Goal: Task Accomplishment & Management: Manage account settings

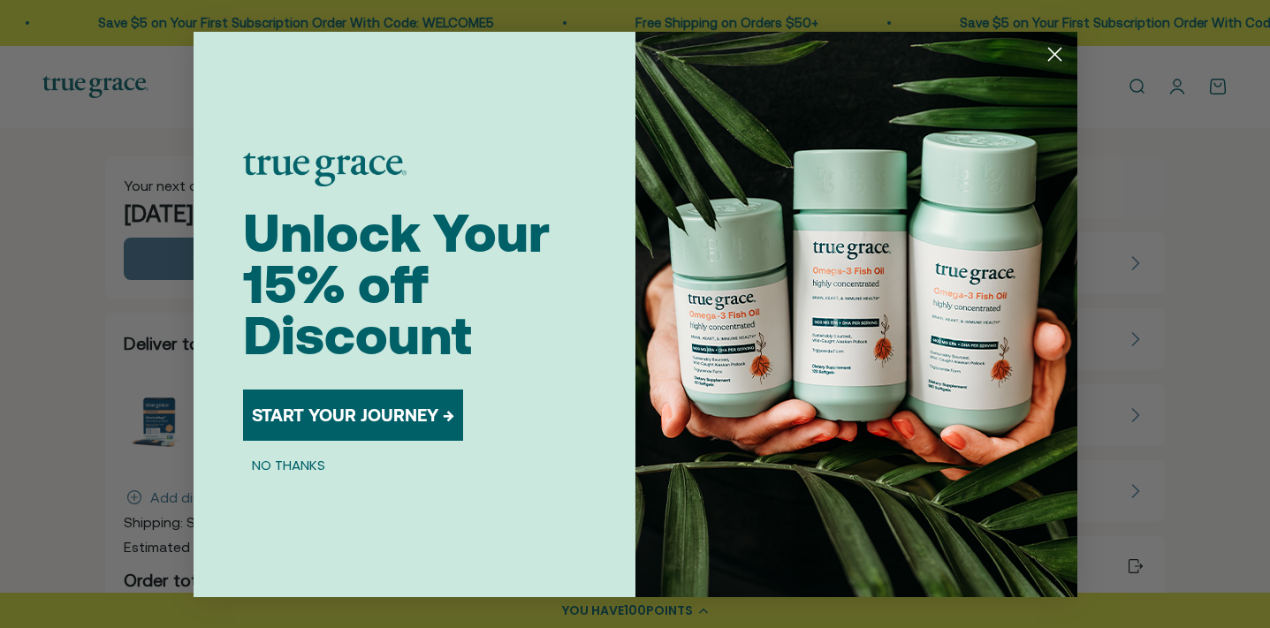
click at [294, 467] on button "NO THANKS" at bounding box center [288, 465] width 91 height 21
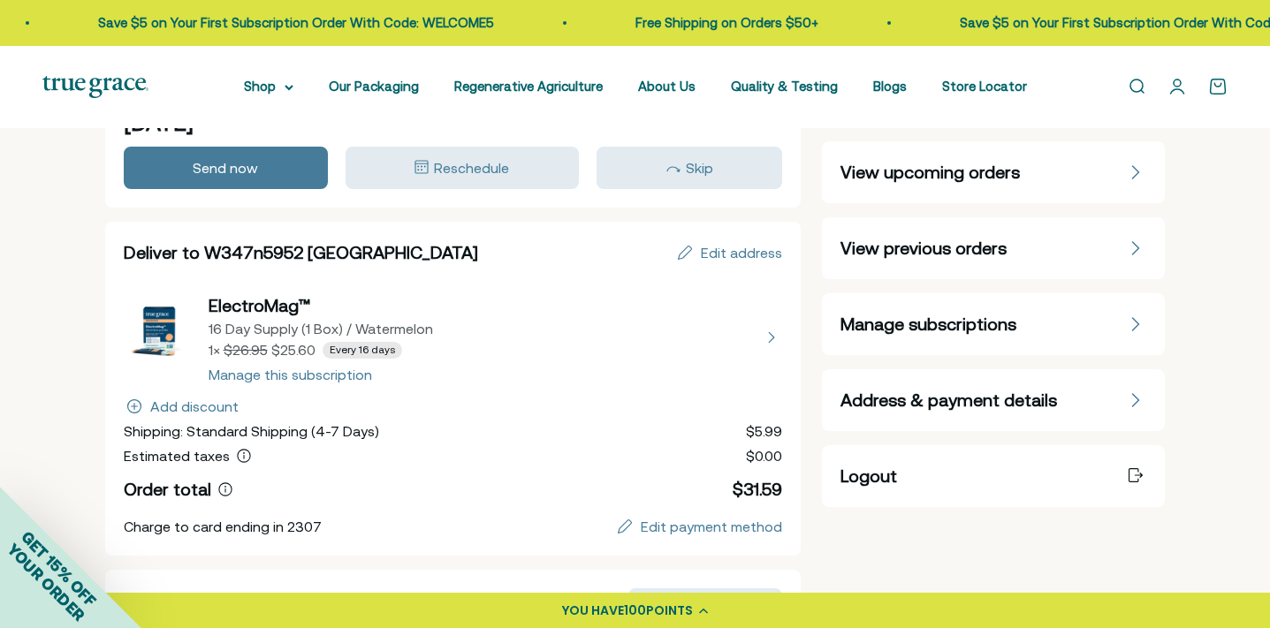
scroll to position [97, 0]
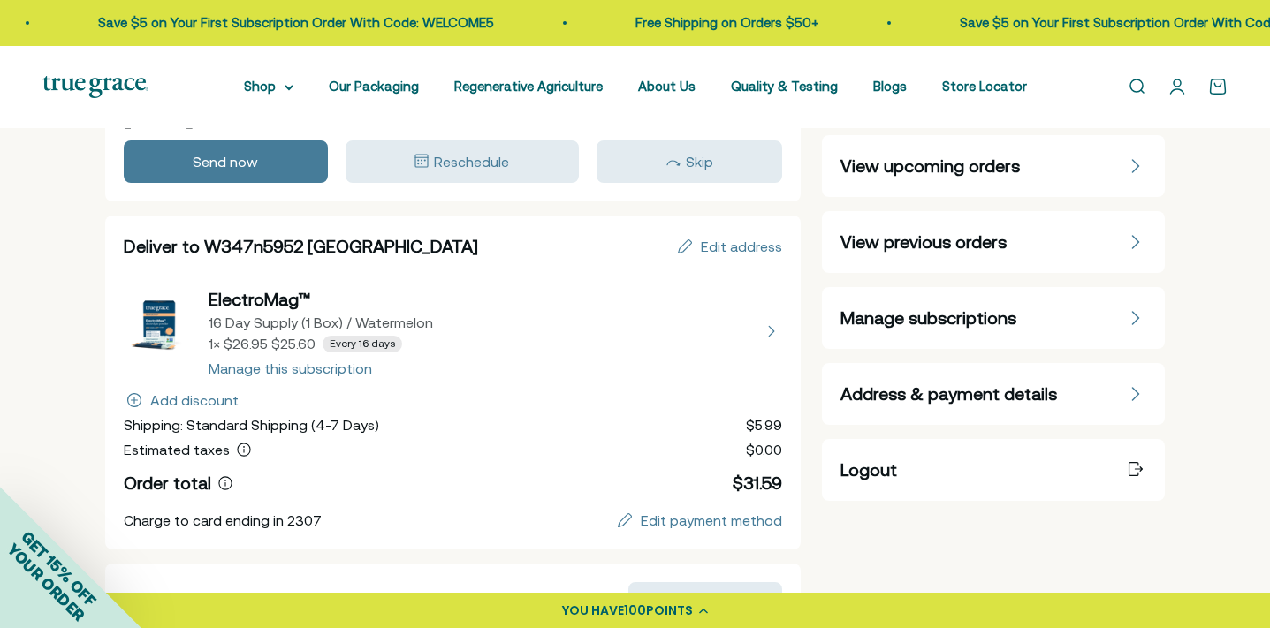
click at [340, 372] on button "view details about ElectroMag™ 16 Day Supply (1 Box) / Watermelon 1 × $25.60 Ev…" at bounding box center [453, 331] width 659 height 88
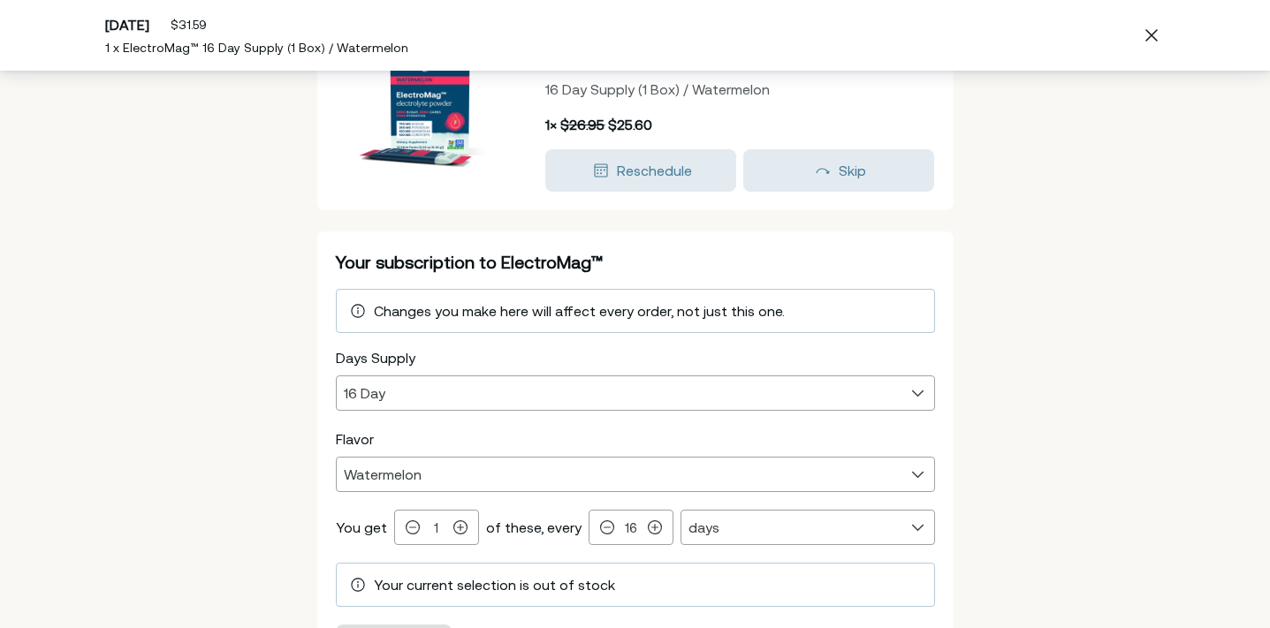
scroll to position [134, 0]
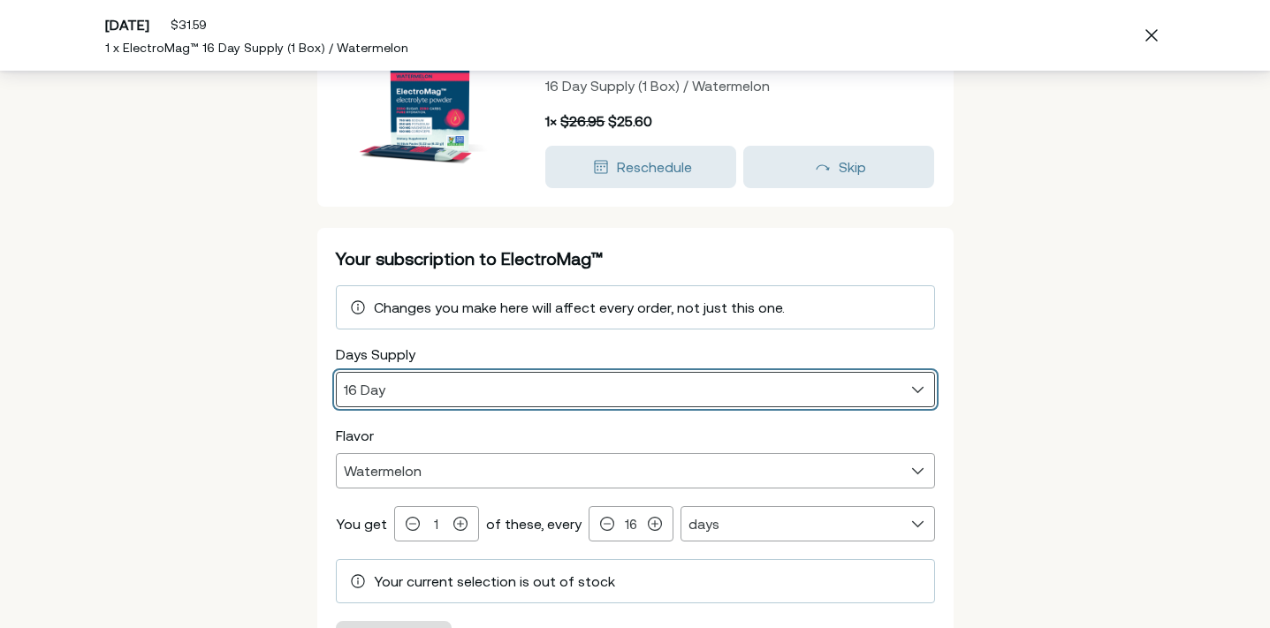
click at [908, 385] on select "16 Day" at bounding box center [635, 390] width 597 height 34
click at [922, 388] on select "16 Day" at bounding box center [635, 390] width 597 height 34
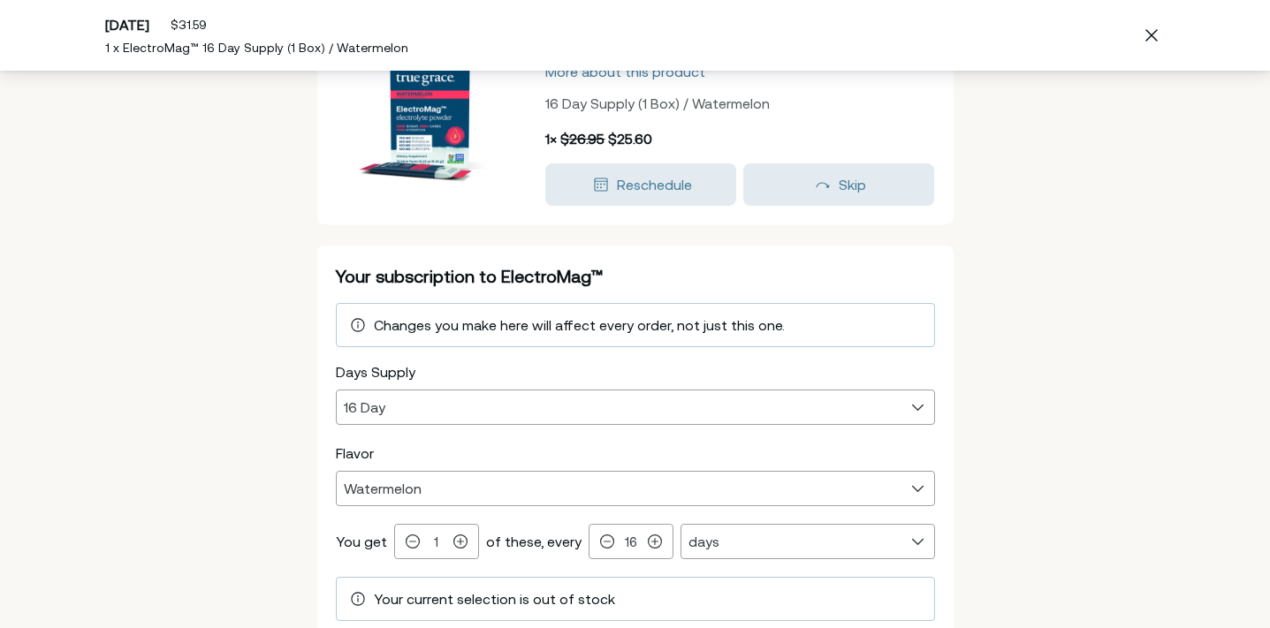
click at [741, 320] on span "Changes you make here will affect every order, not just this one." at bounding box center [579, 325] width 411 height 16
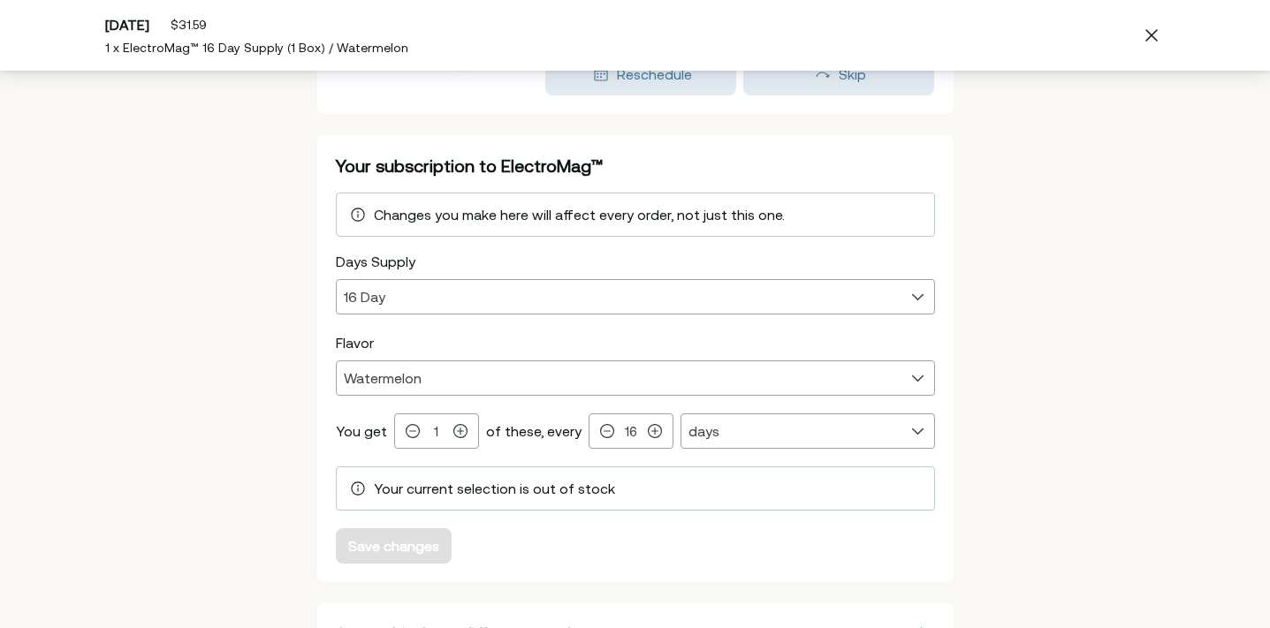
scroll to position [259, 0]
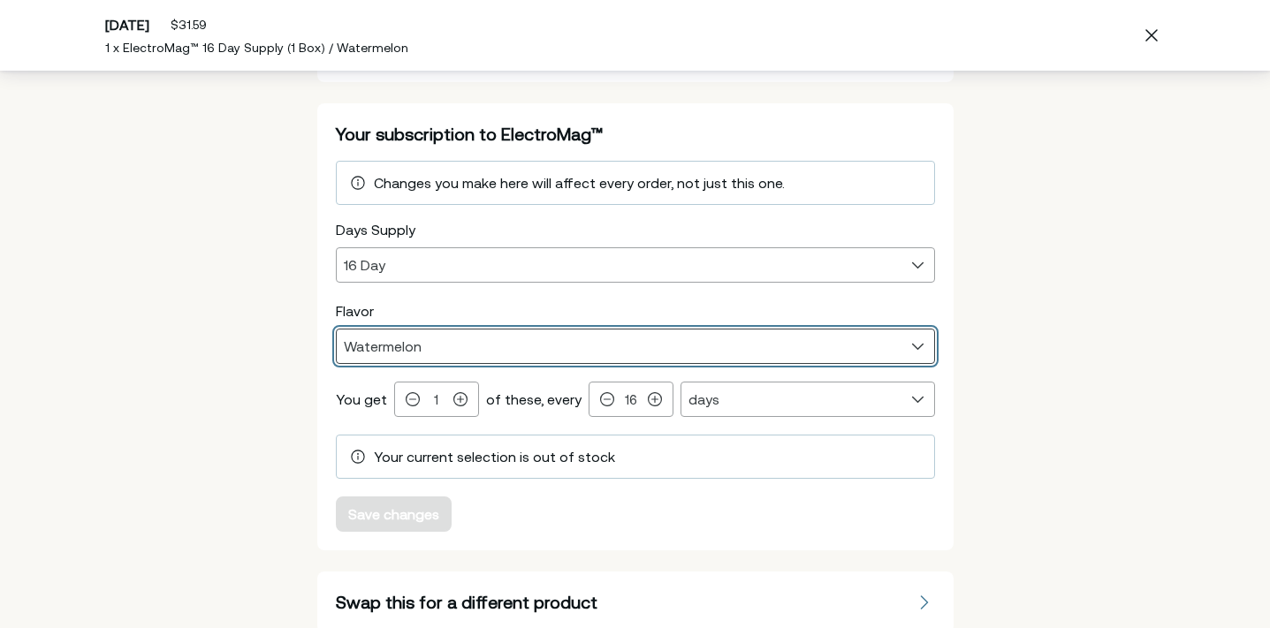
click at [870, 346] on select "Grapefruit Lemon Lime Watermelon Pink Lemonade" at bounding box center [635, 347] width 597 height 34
select select "Grapefruit"
click at [337, 330] on select "Grapefruit Lemon Lime Watermelon Pink Lemonade" at bounding box center [635, 347] width 597 height 34
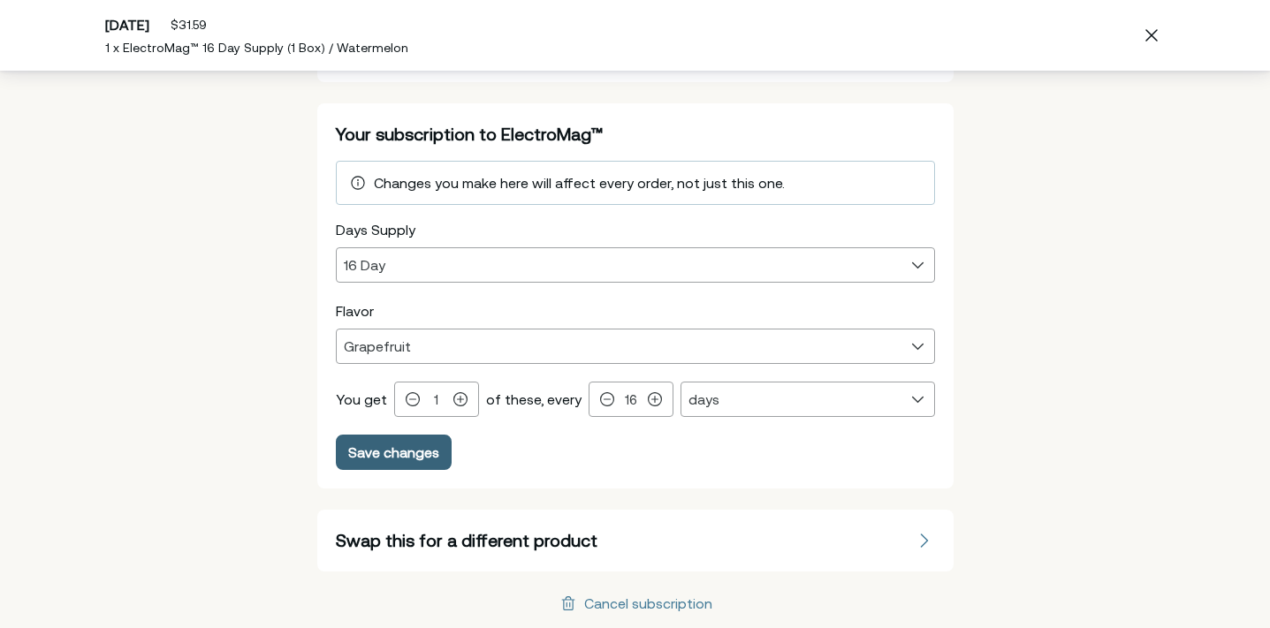
click at [416, 452] on div "Save changes" at bounding box center [393, 452] width 91 height 14
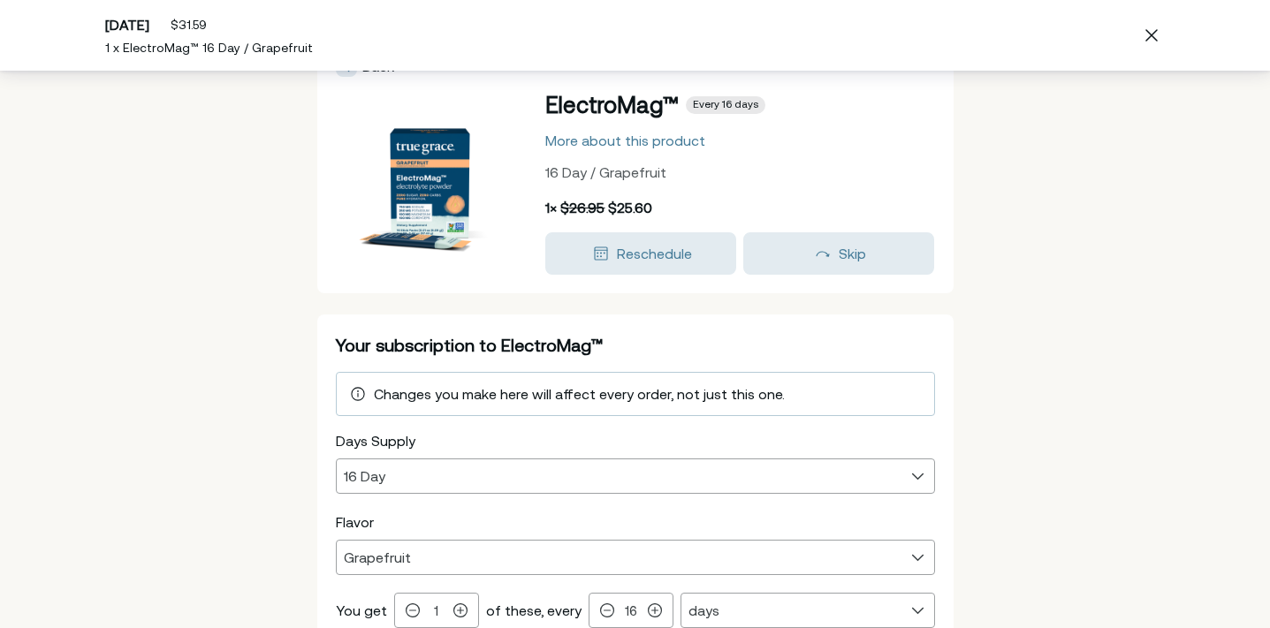
scroll to position [0, 0]
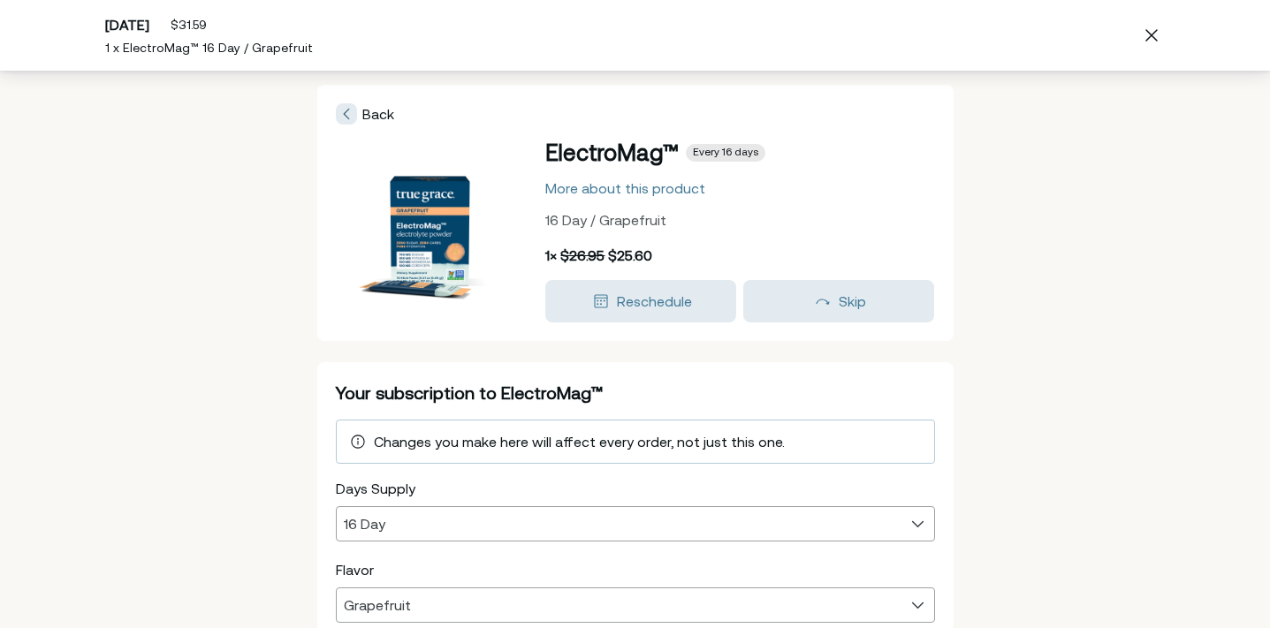
click at [346, 118] on icon at bounding box center [346, 114] width 7 height 14
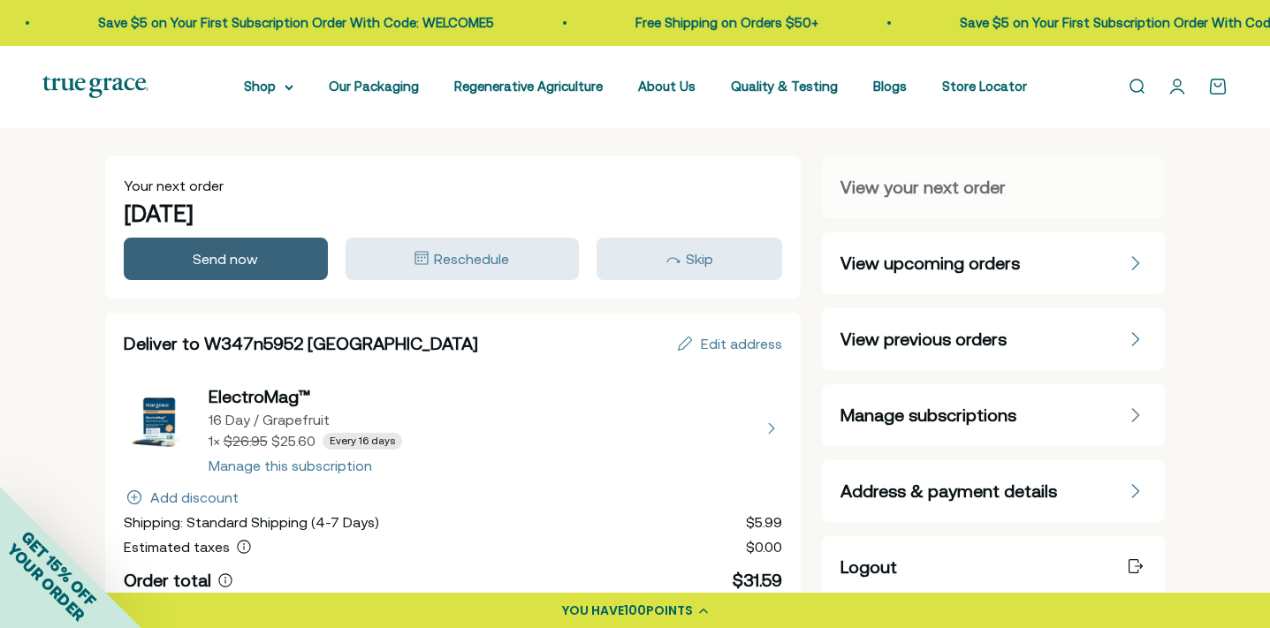
click at [262, 250] on div "Send now" at bounding box center [225, 258] width 179 height 21
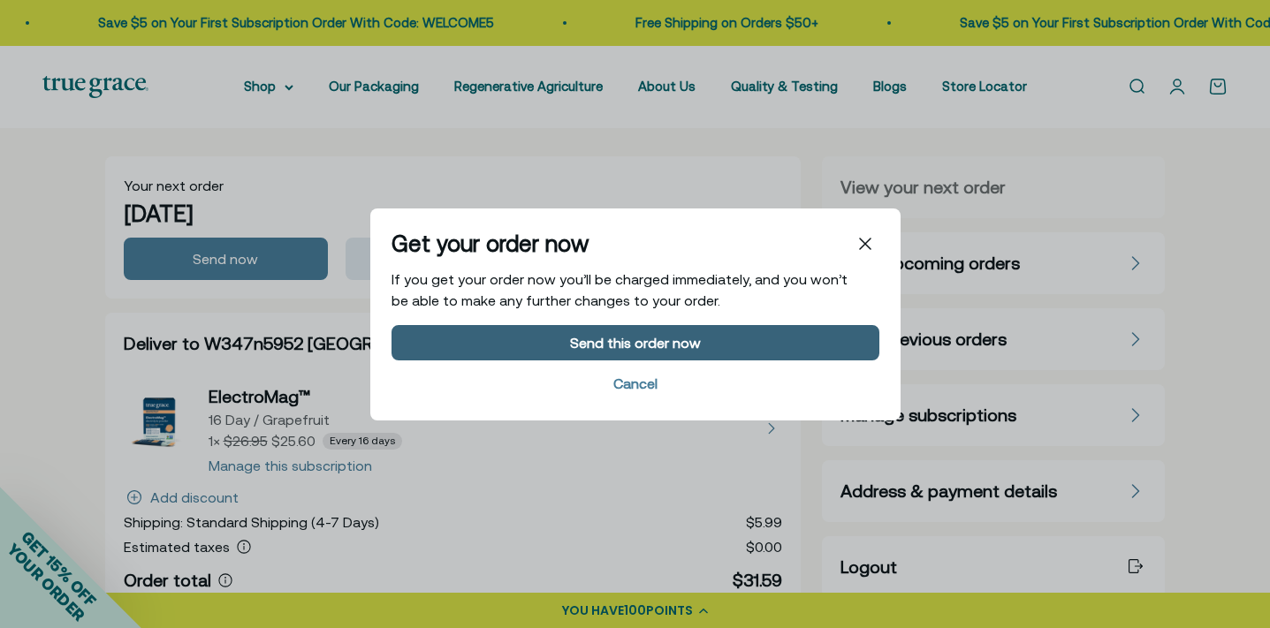
click at [677, 342] on div "Send this order now" at bounding box center [635, 342] width 131 height 14
